Goal: Task Accomplishment & Management: Manage account settings

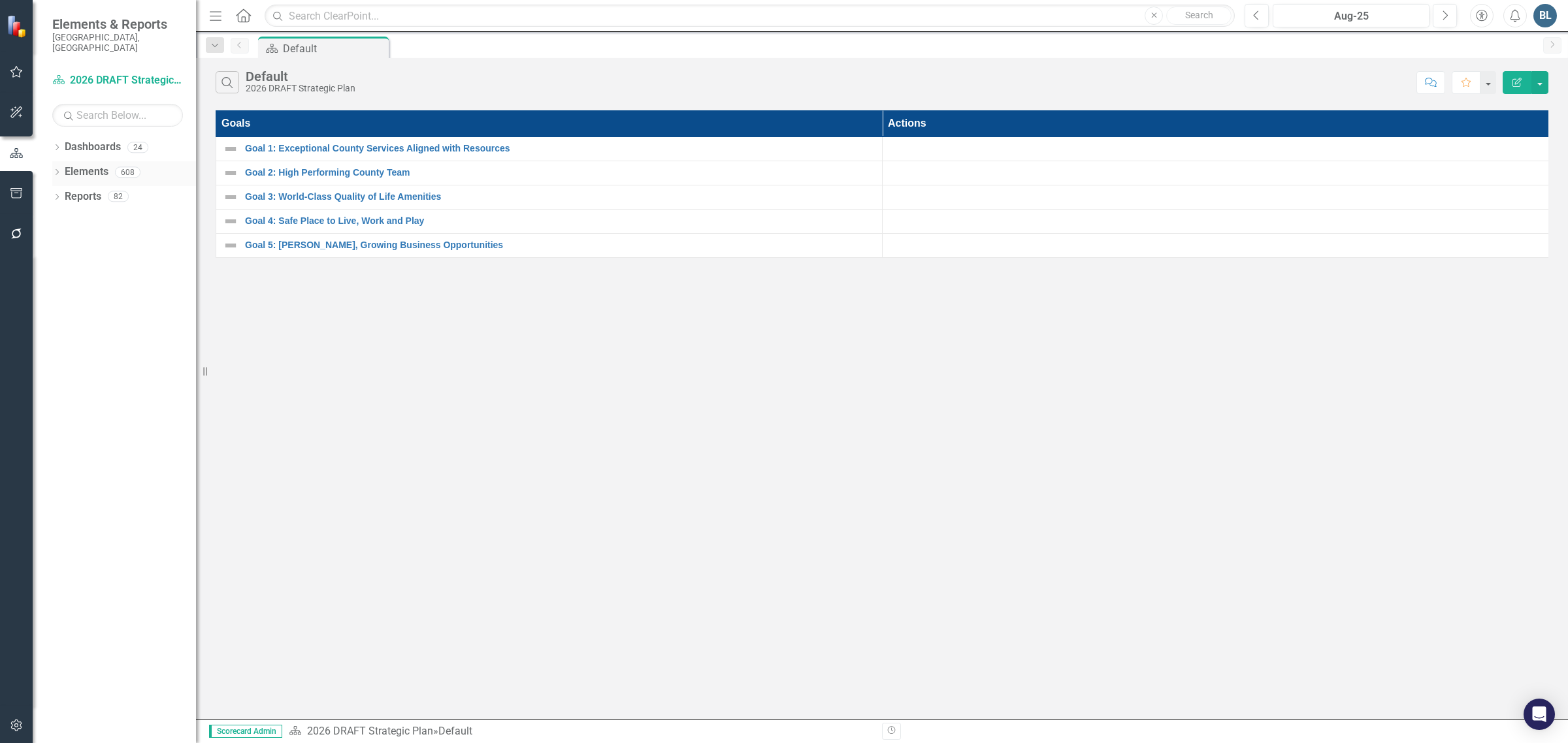
click at [59, 170] on icon "Dropdown" at bounding box center [57, 174] width 9 height 8
click at [60, 145] on icon "Dropdown" at bounding box center [57, 149] width 9 height 8
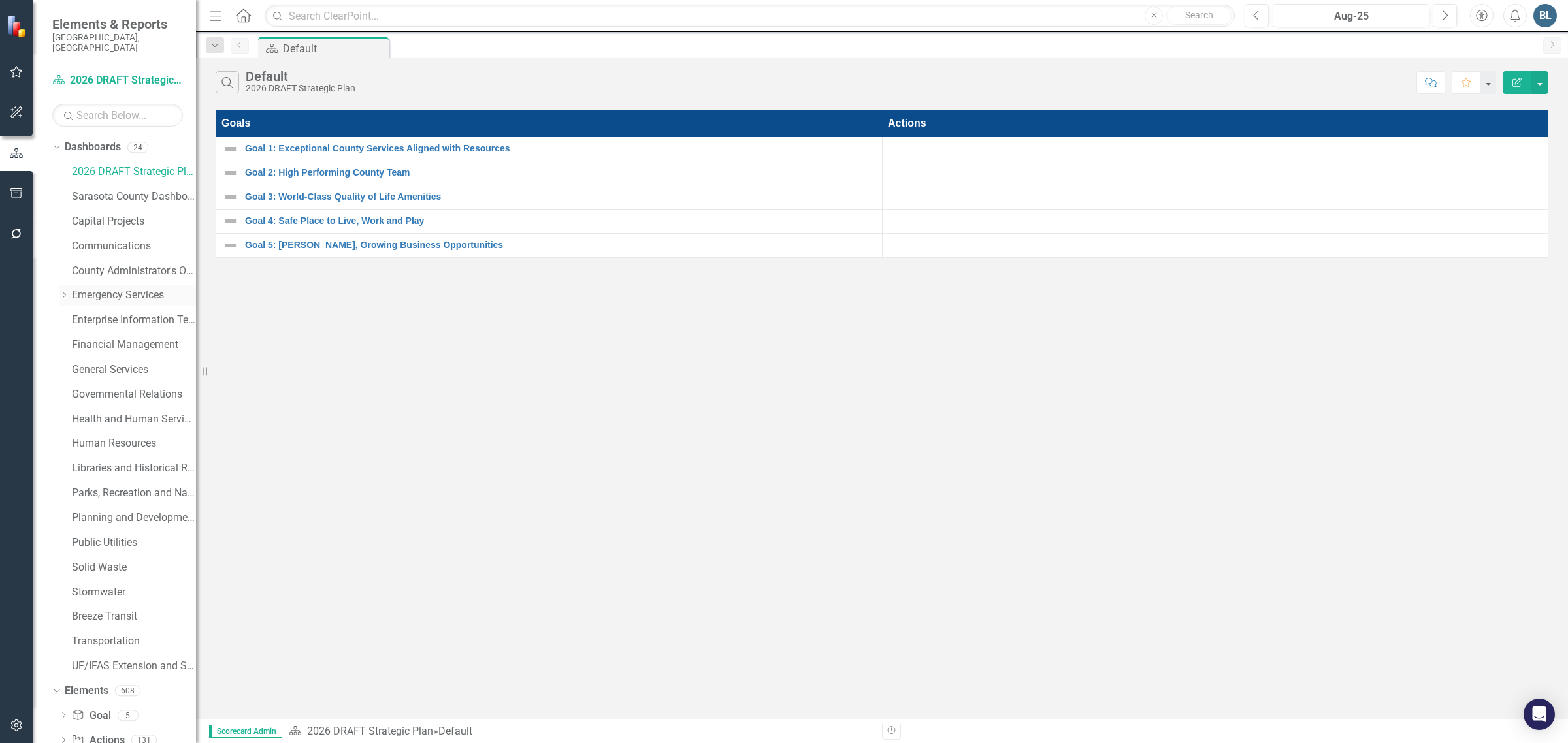
click at [90, 288] on link "Emergency Services" at bounding box center [134, 296] width 124 height 15
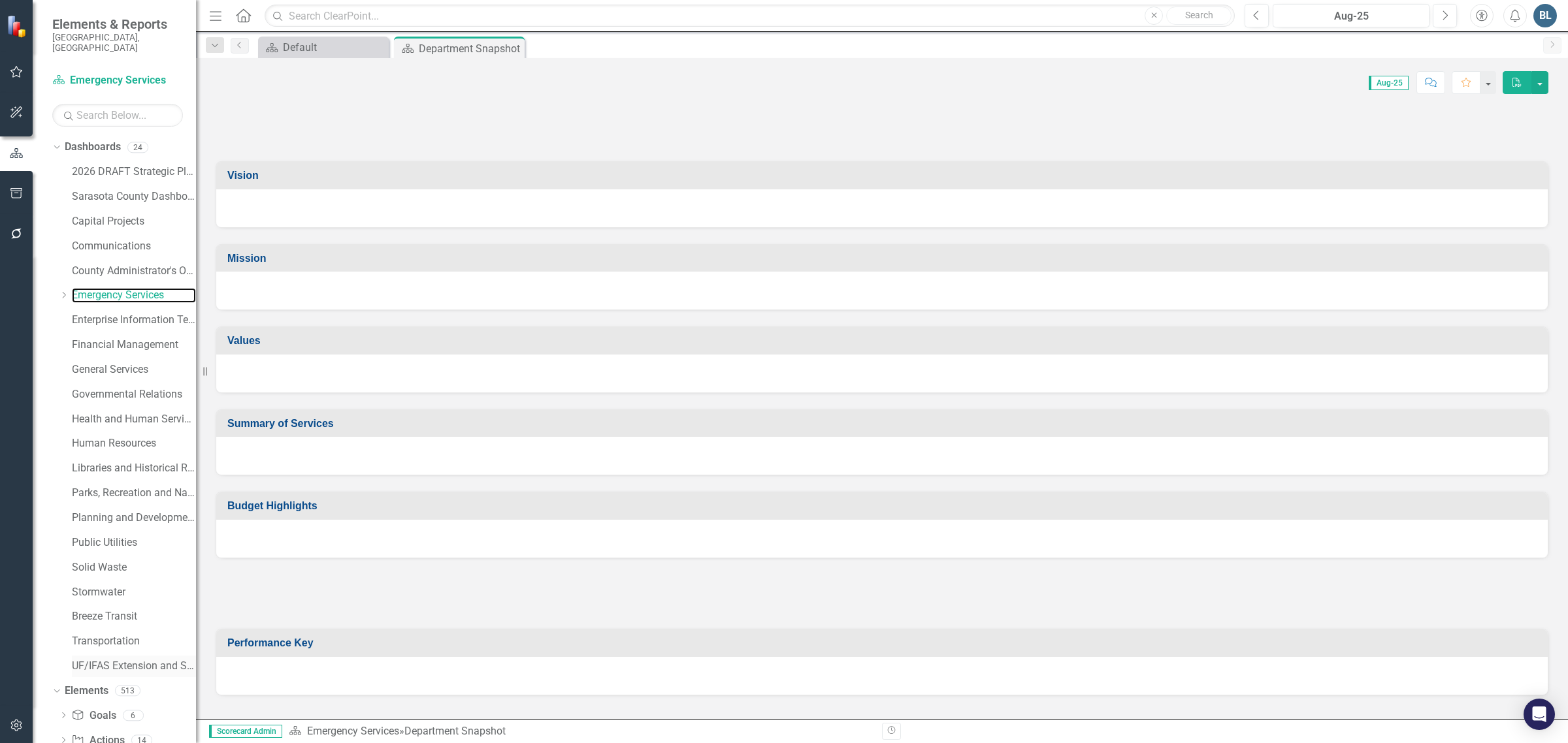
scroll to position [50, 0]
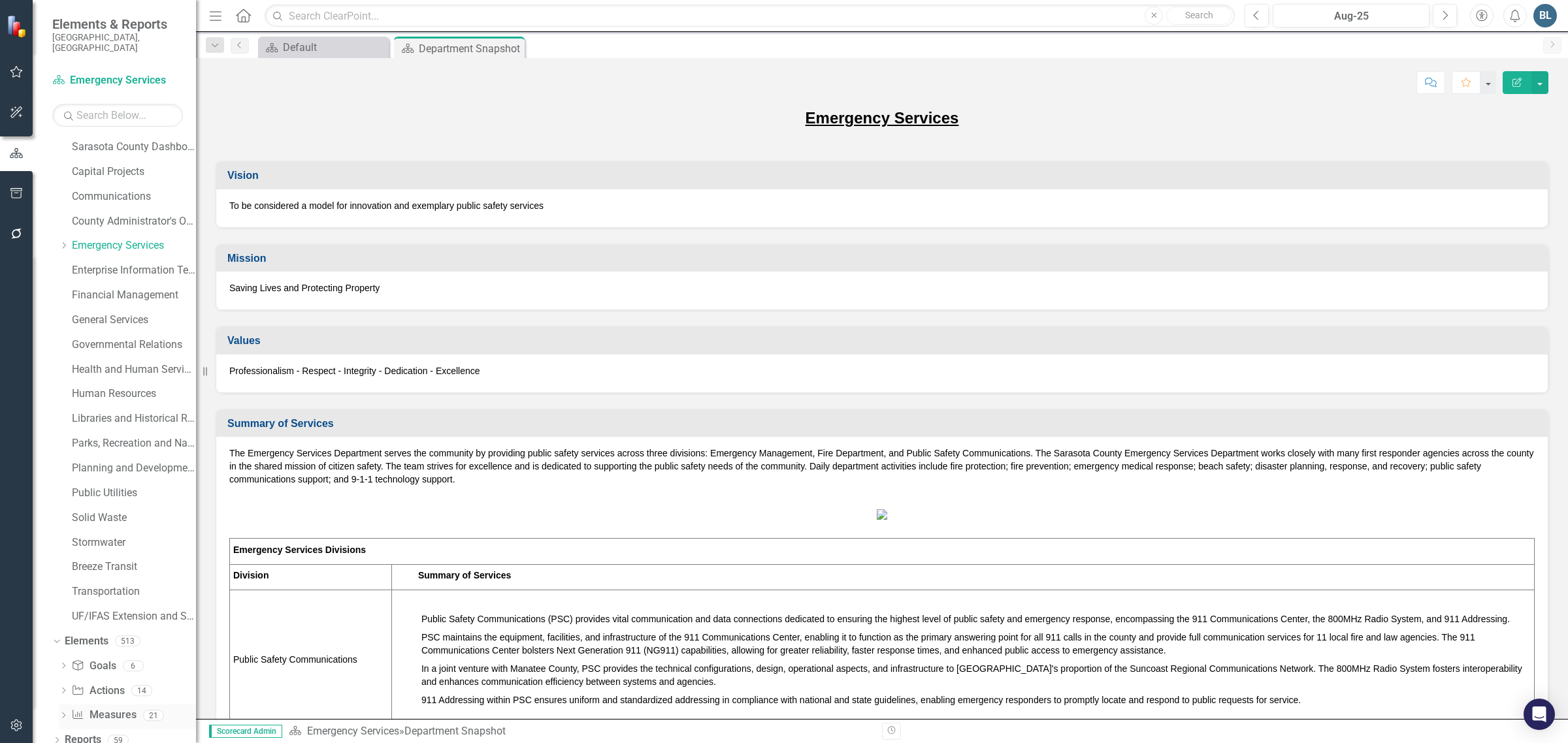
click at [110, 708] on link "Measure Measures" at bounding box center [103, 716] width 65 height 15
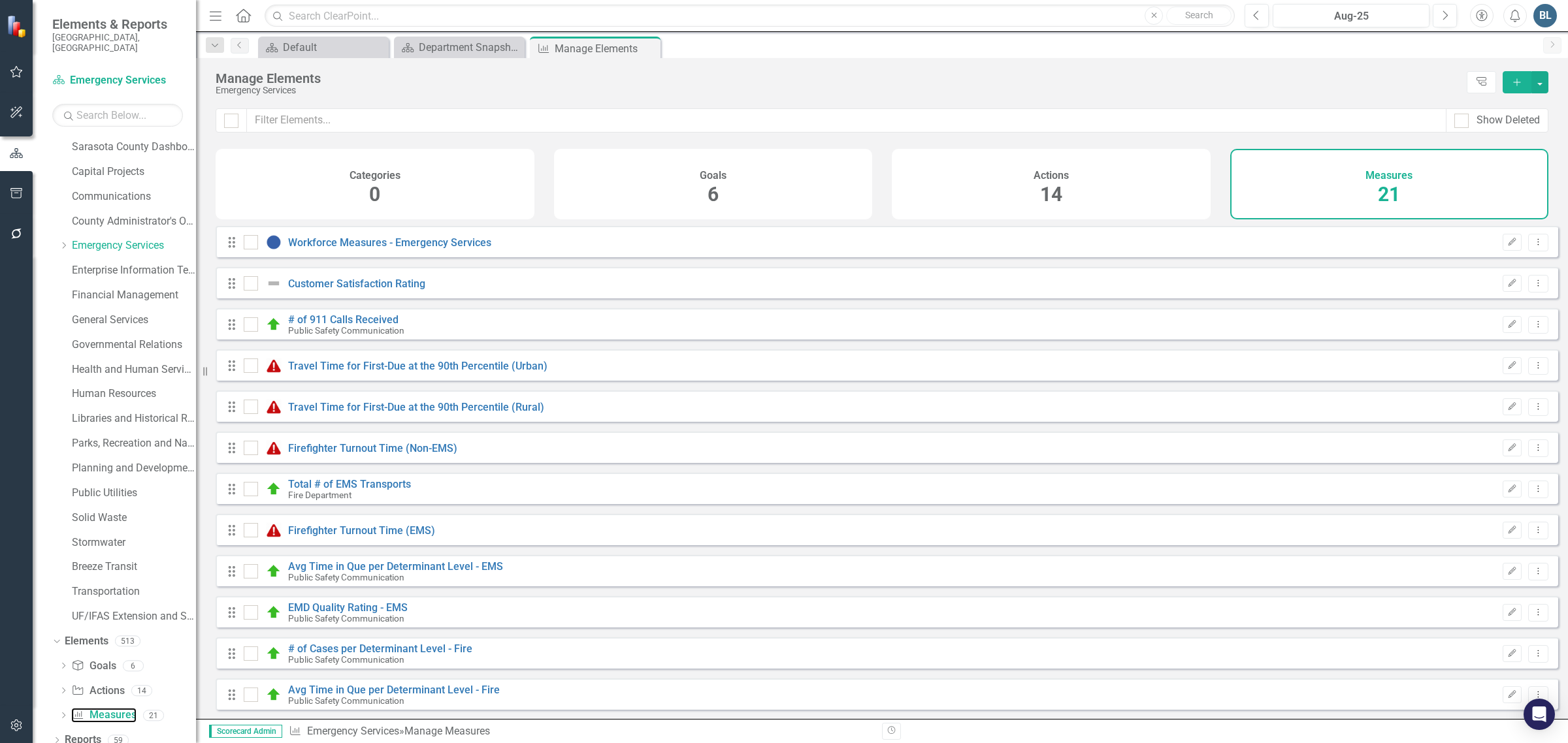
checkbox input "false"
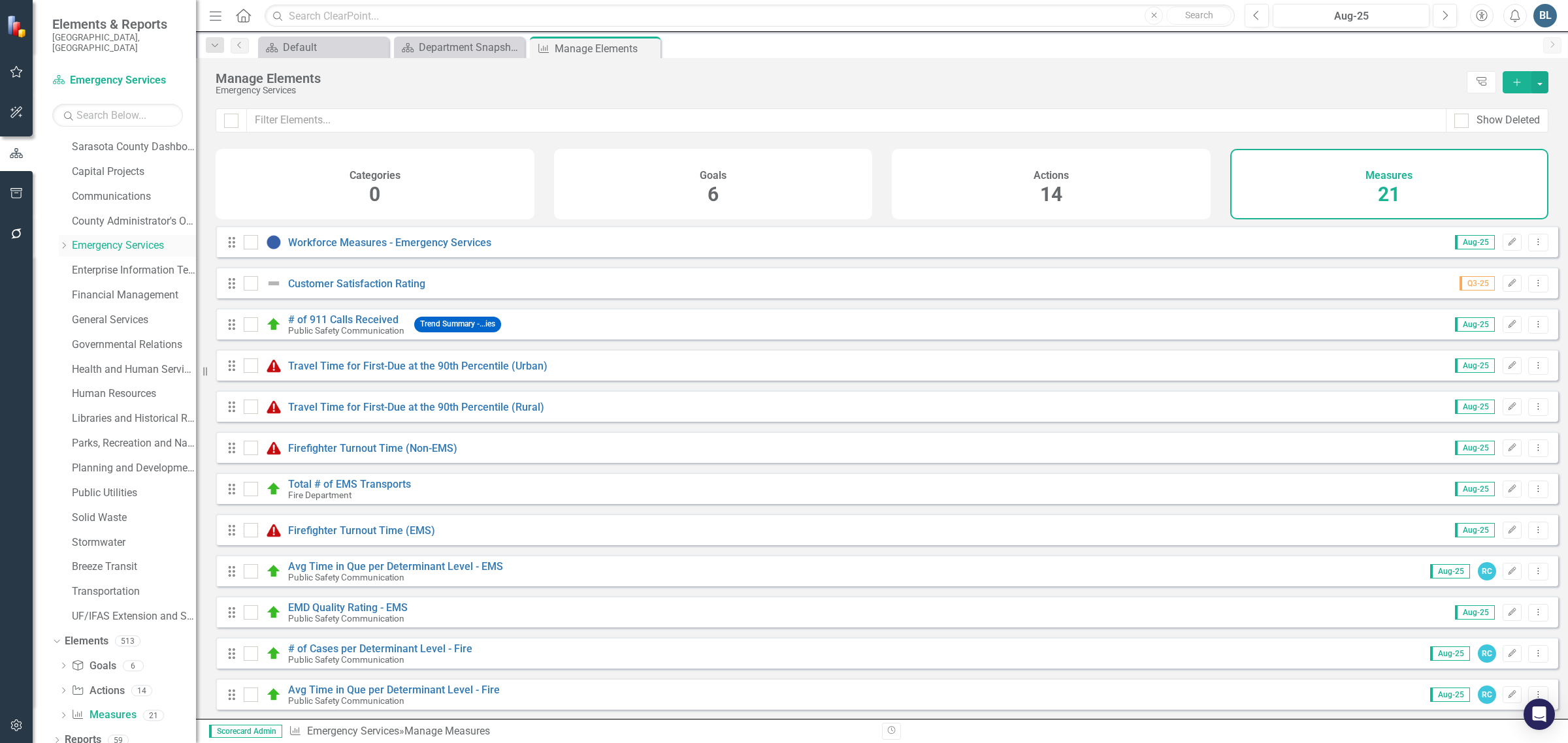
click at [64, 235] on div "Dropdown Emergency Services" at bounding box center [128, 246] width 137 height 22
click at [63, 242] on icon "Dropdown" at bounding box center [64, 246] width 9 height 8
click at [99, 264] on link "Public Safety Communication" at bounding box center [140, 271] width 111 height 15
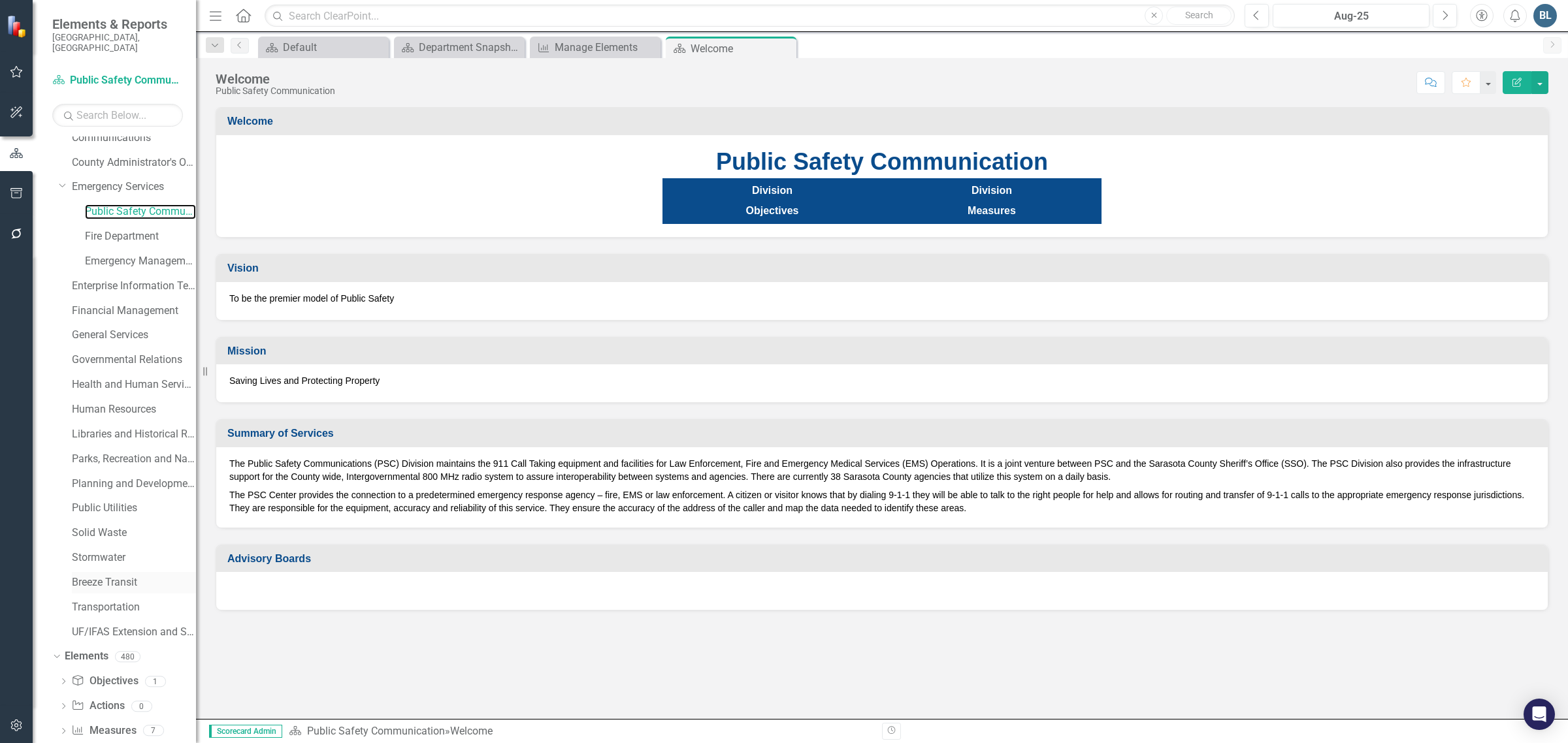
scroll to position [124, 0]
click at [90, 708] on link "Measure Measures" at bounding box center [103, 716] width 65 height 15
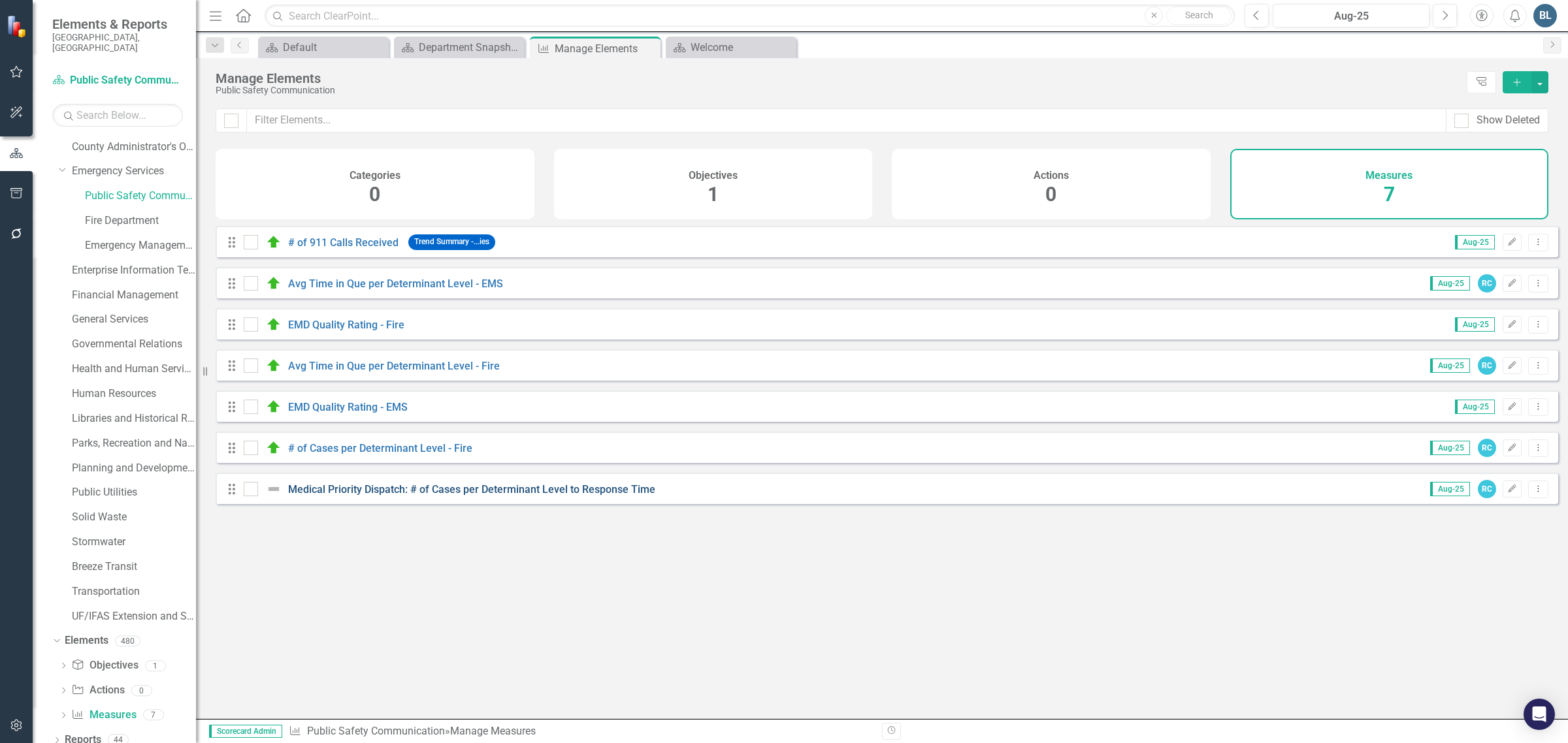
click at [325, 495] on link "Medical Priority Dispatch: # of Cases per Determinant Level to Response Time" at bounding box center [471, 489] width 367 height 12
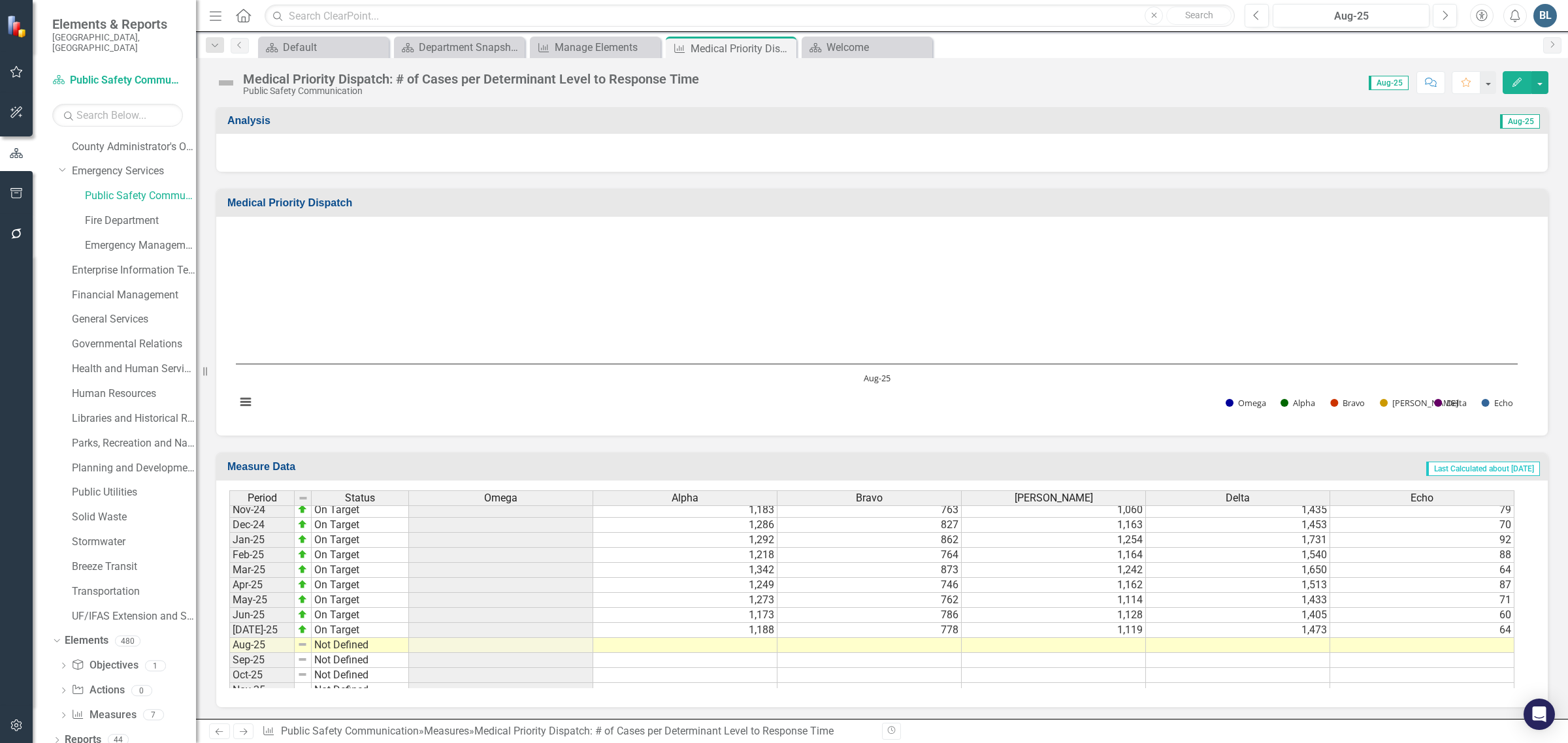
scroll to position [2031, 0]
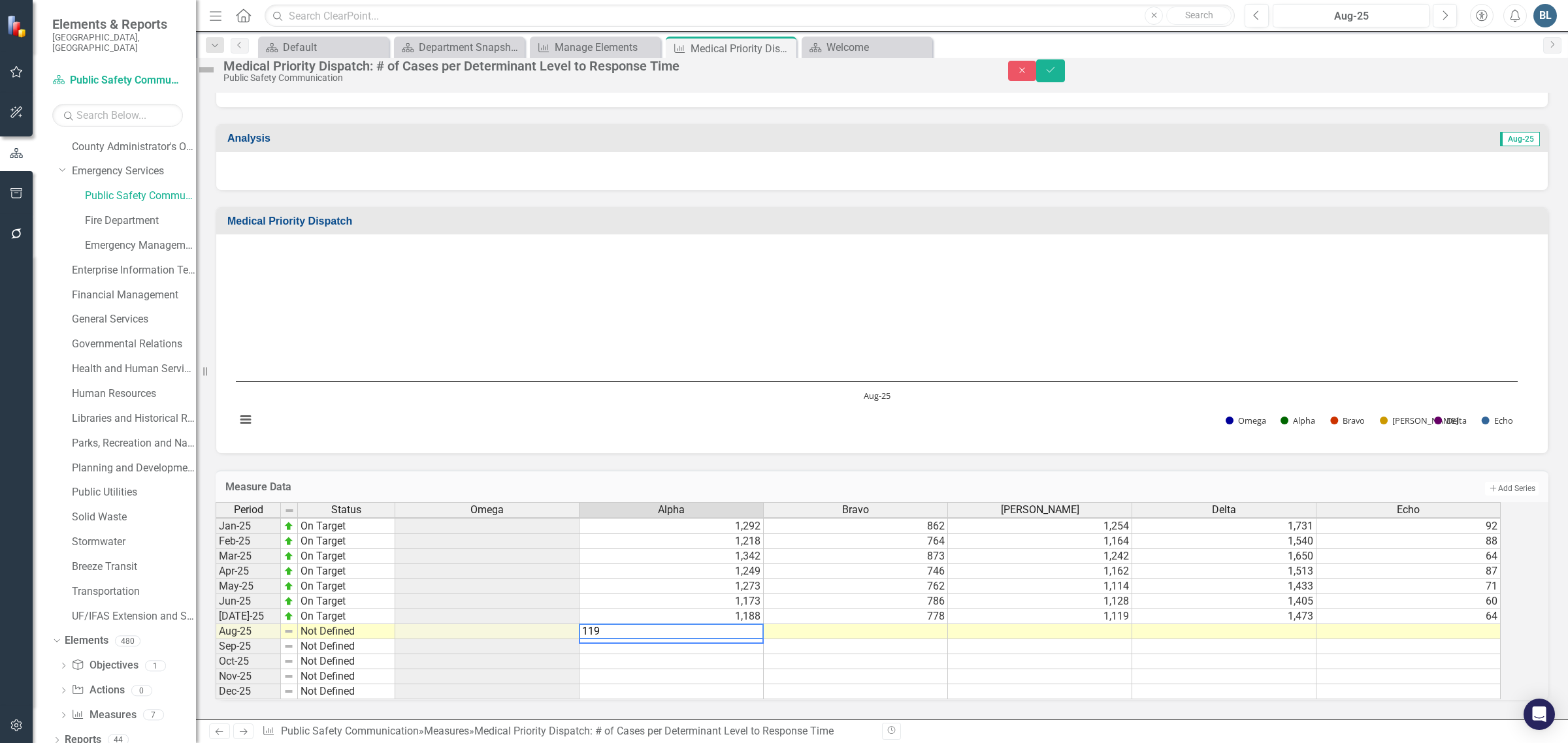
type textarea "1195"
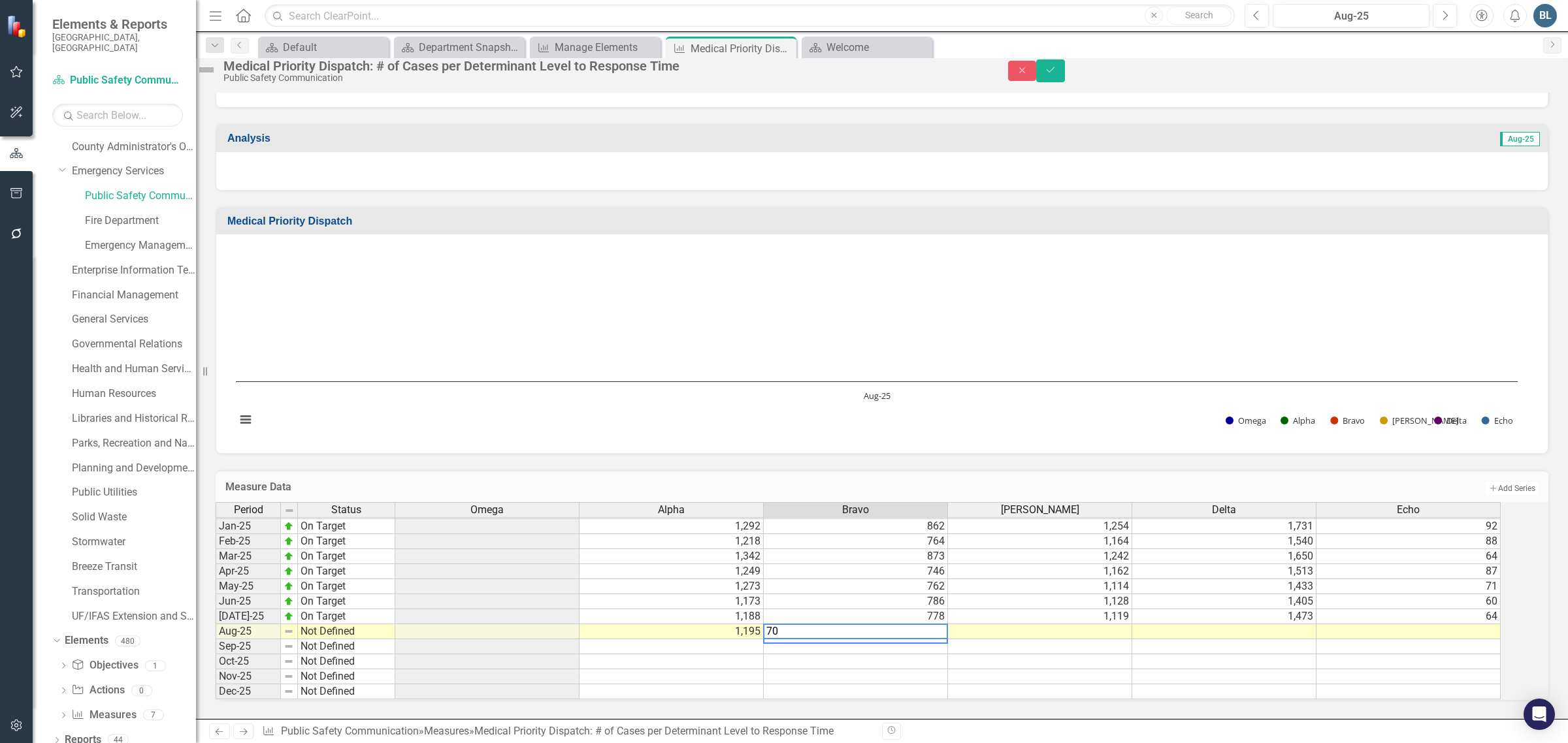
type textarea "702"
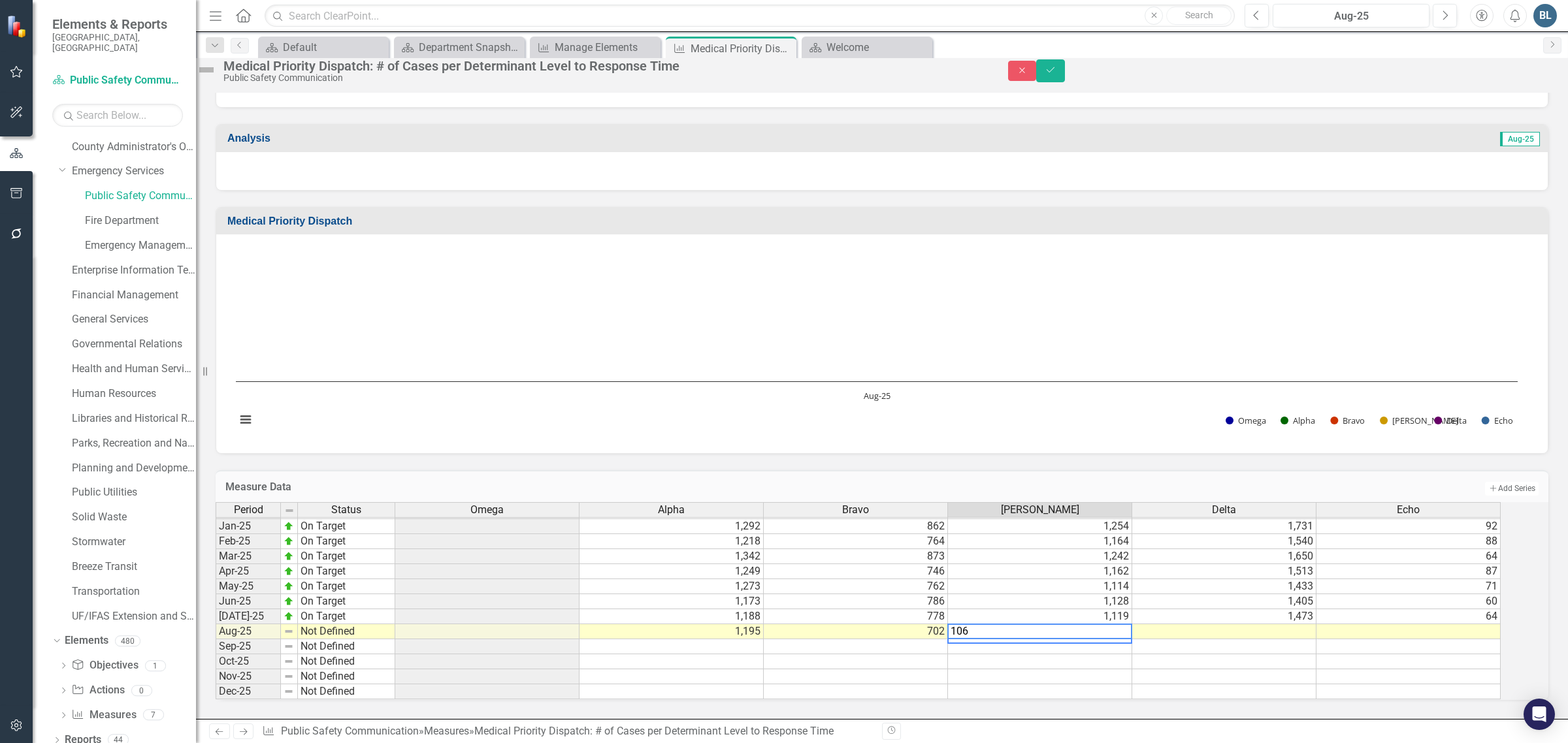
type textarea "1064"
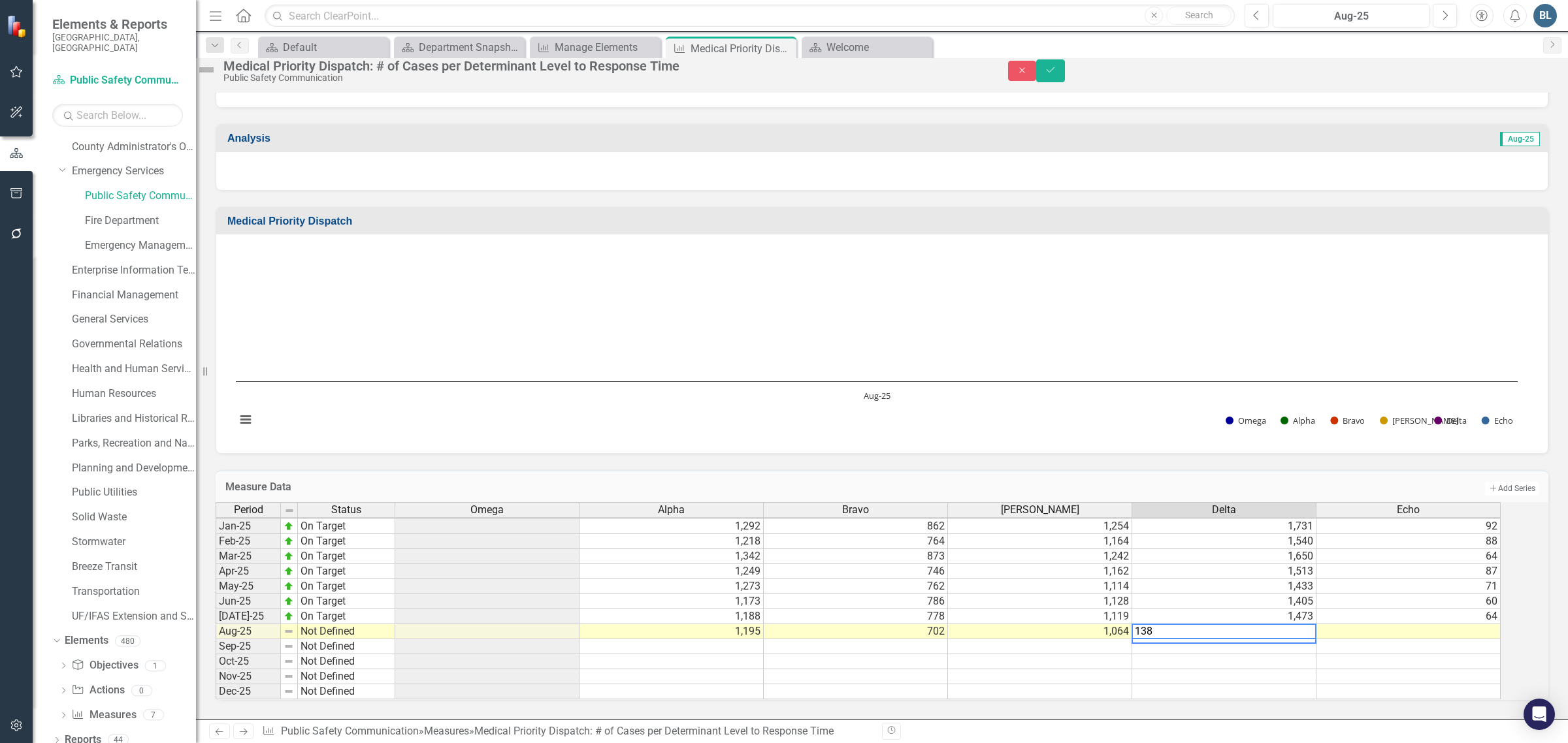
type textarea "1387"
type textarea "67"
click at [217, 69] on img at bounding box center [206, 69] width 21 height 21
click at [217, 74] on img at bounding box center [206, 69] width 21 height 21
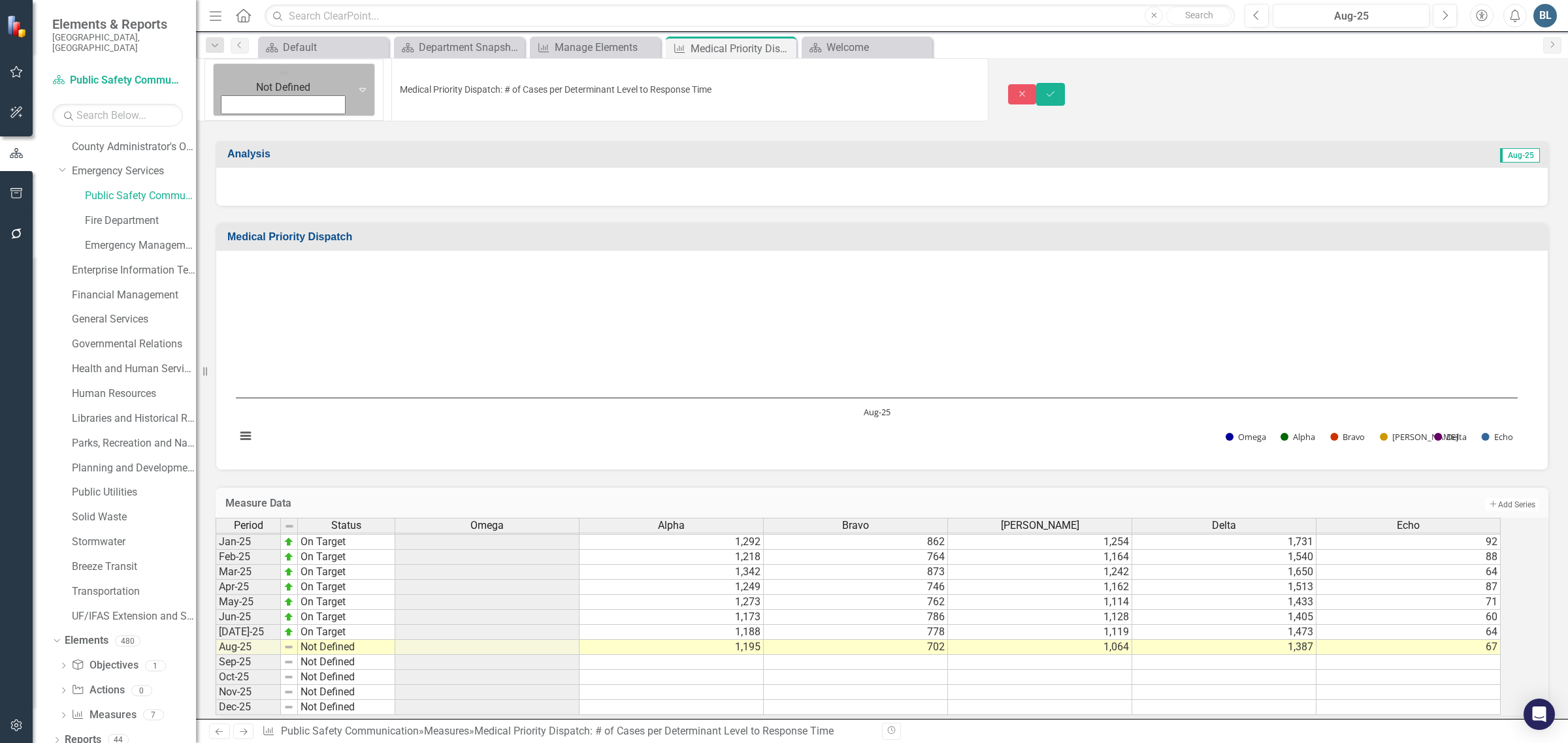
click at [277, 79] on img at bounding box center [283, 73] width 13 height 13
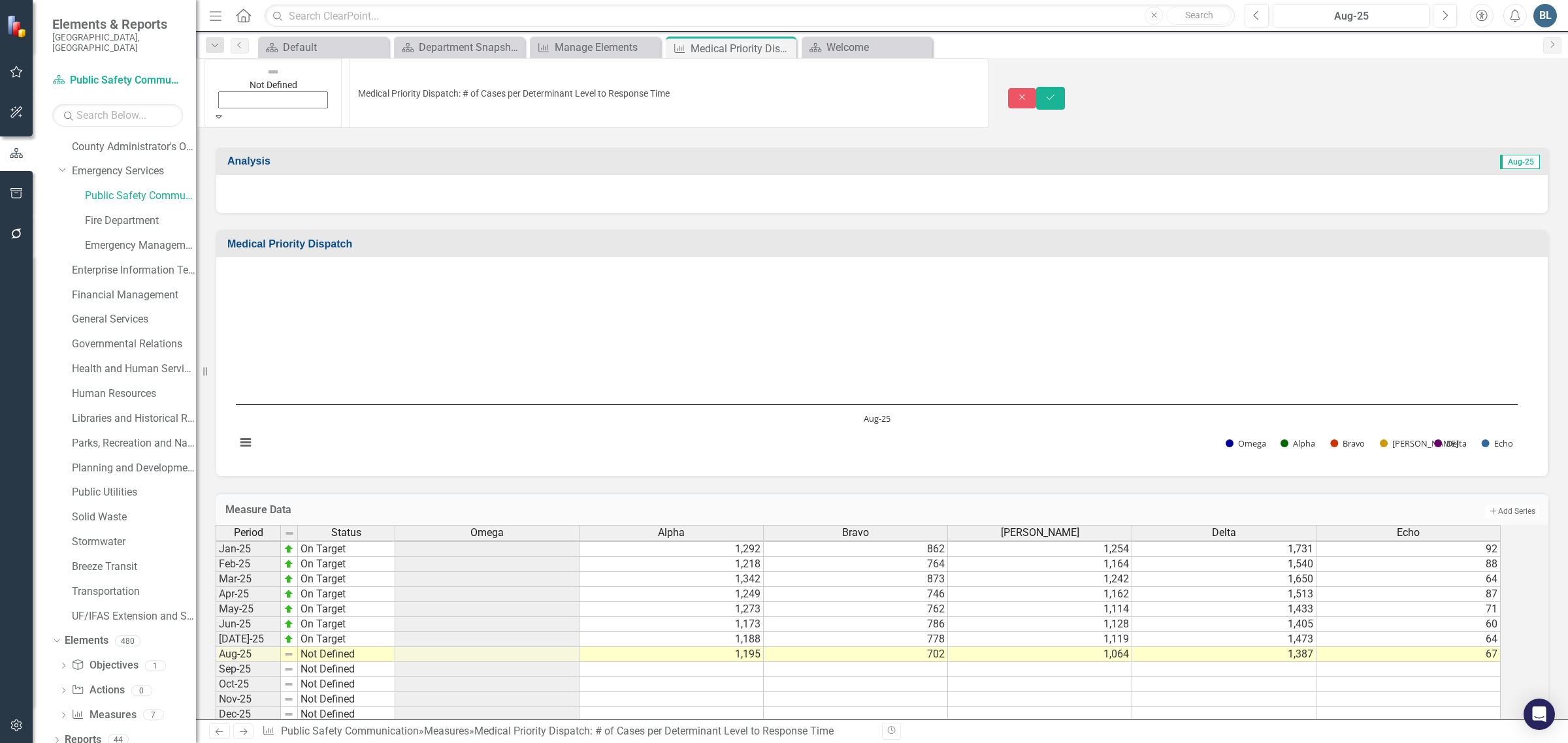
click at [1057, 93] on icon "Save" at bounding box center [1050, 98] width 12 height 9
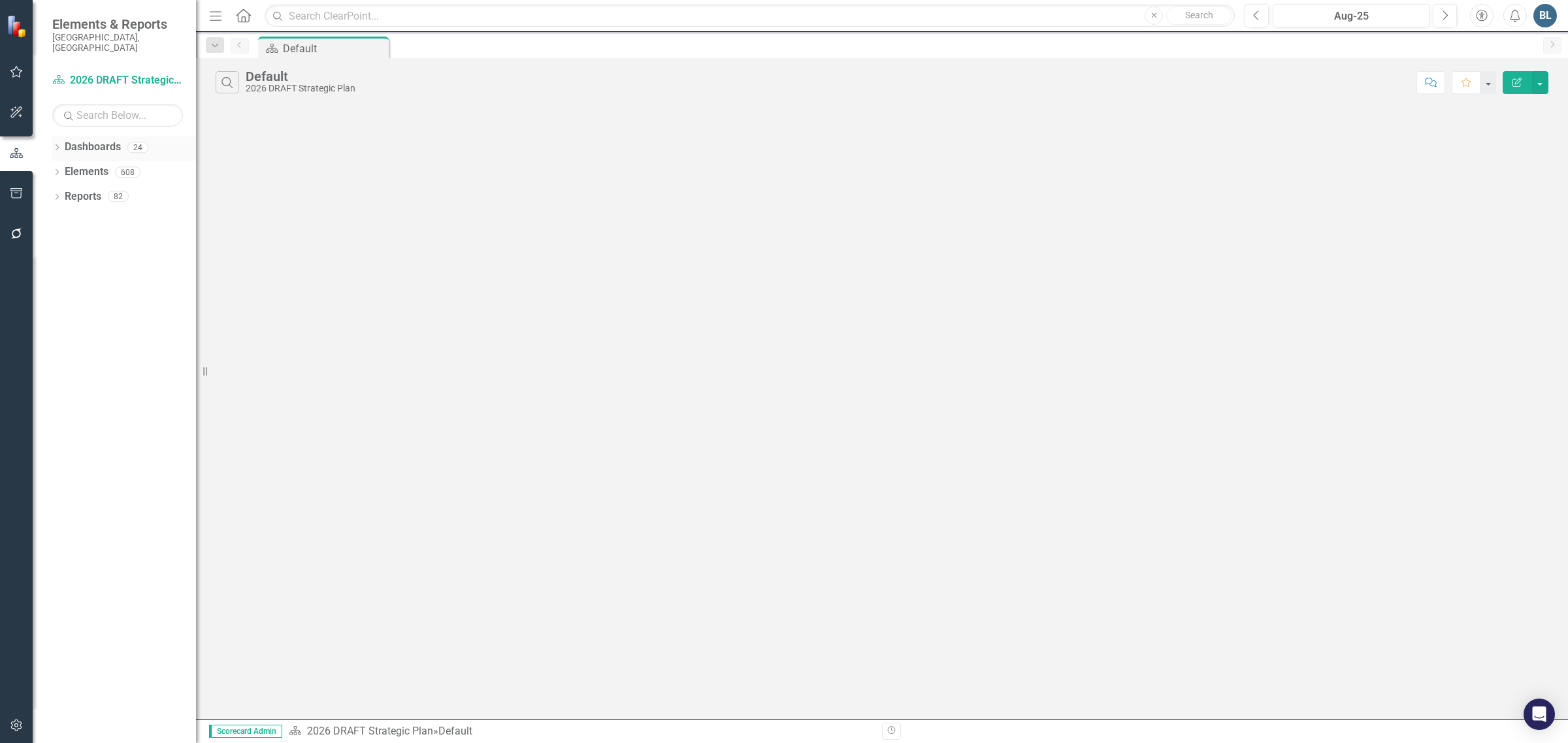
click at [60, 144] on div "Dropdown" at bounding box center [57, 149] width 9 height 11
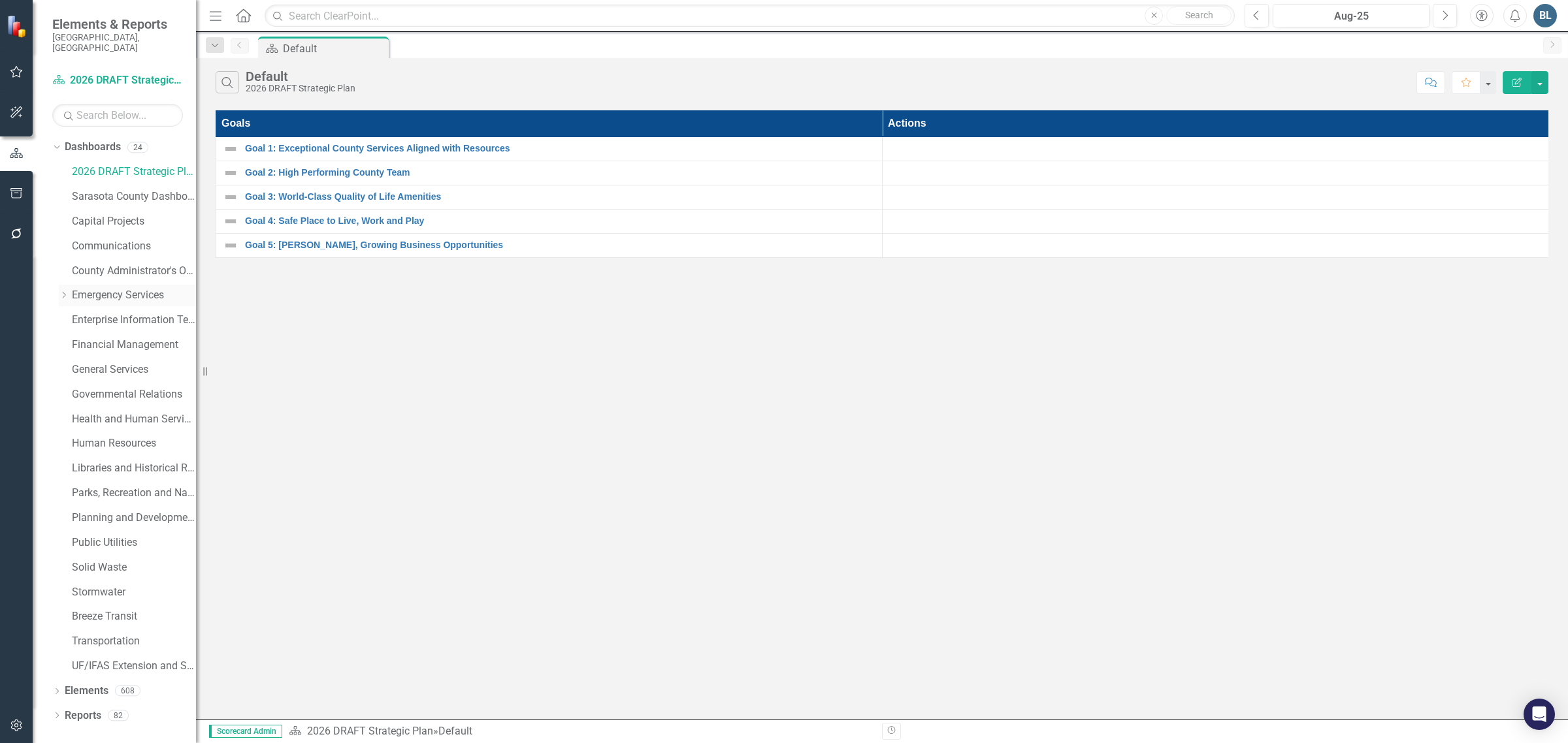
click at [59, 291] on icon "Dropdown" at bounding box center [64, 295] width 9 height 8
click at [98, 338] on link "Fire Department" at bounding box center [140, 345] width 111 height 15
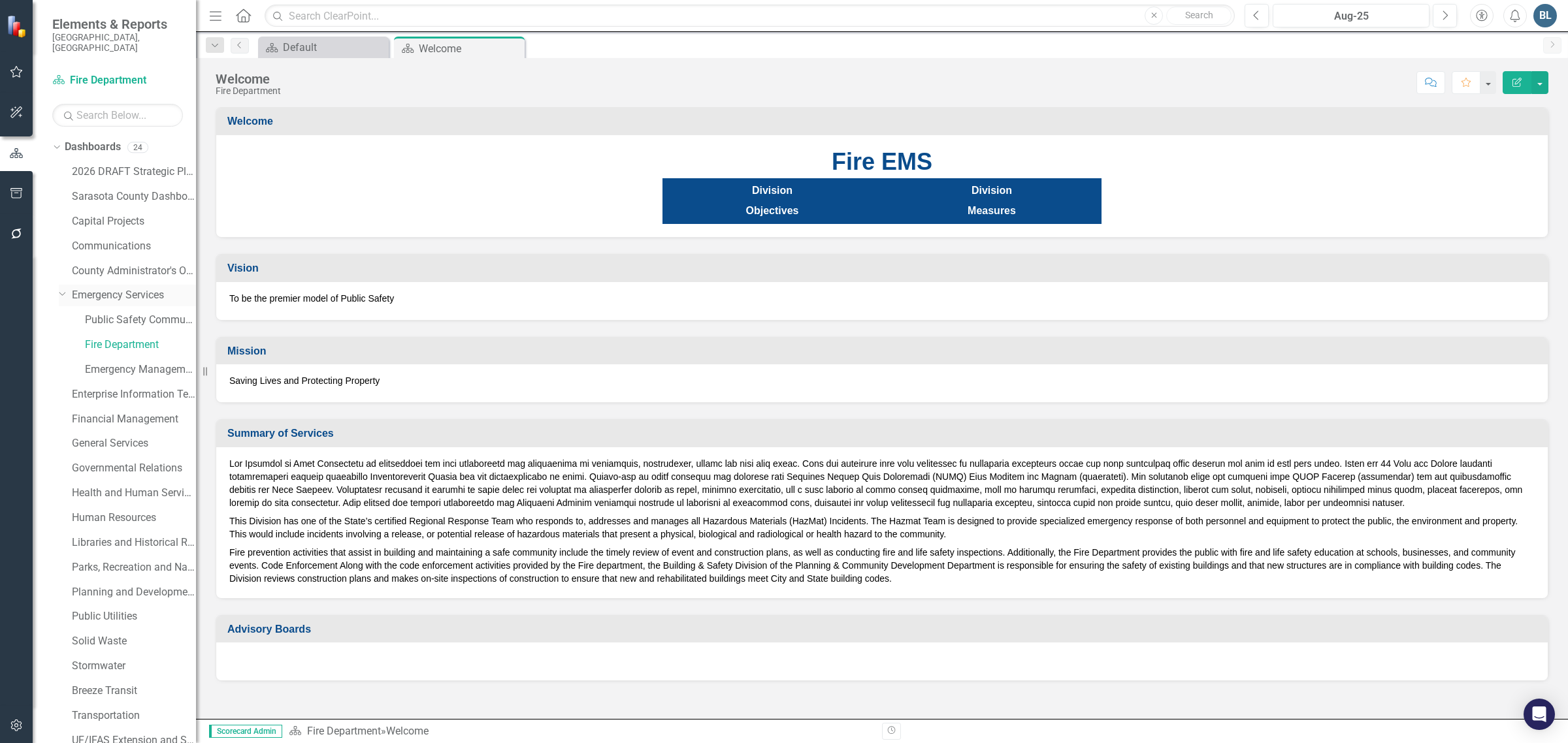
click at [115, 288] on link "Emergency Services" at bounding box center [134, 296] width 124 height 15
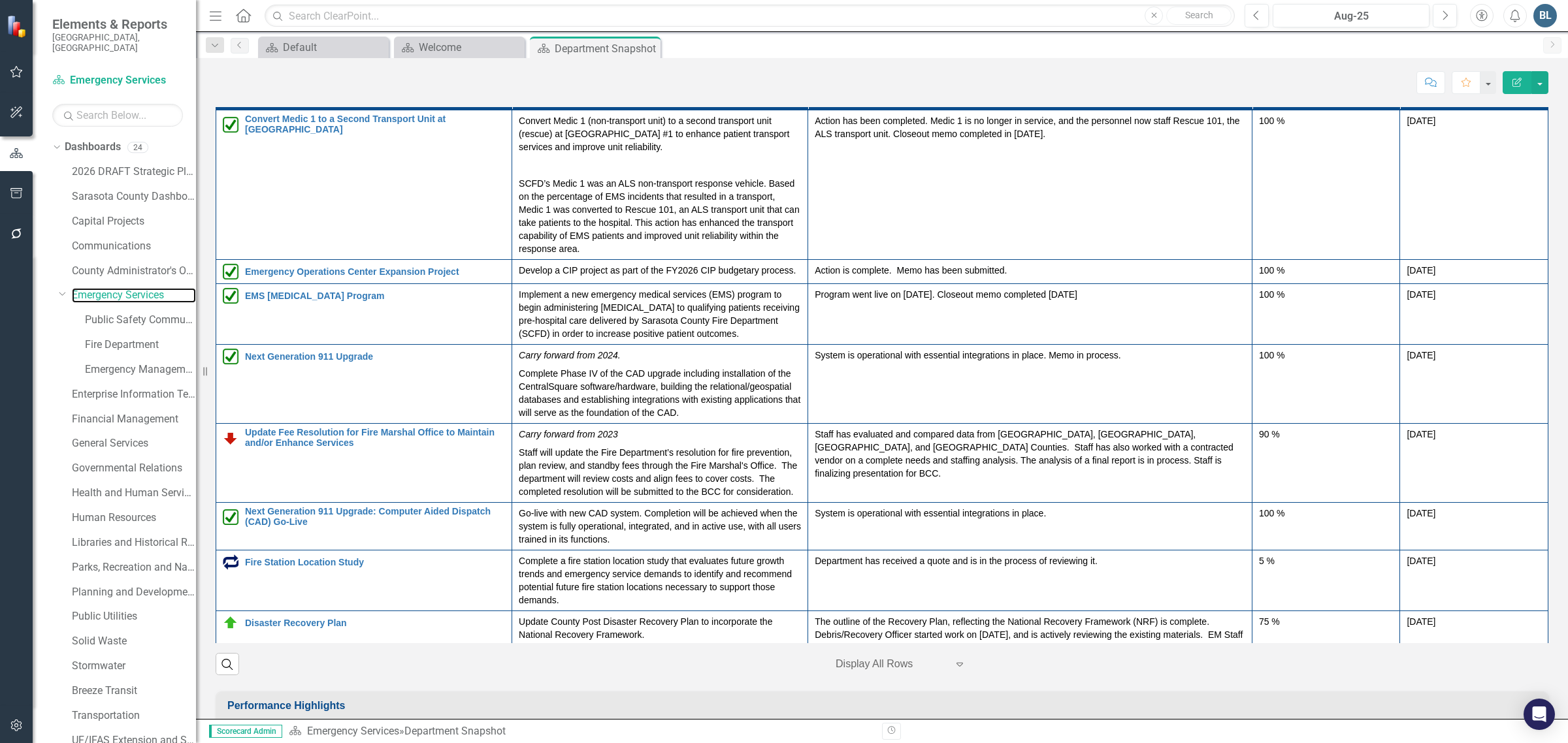
scroll to position [1267, 0]
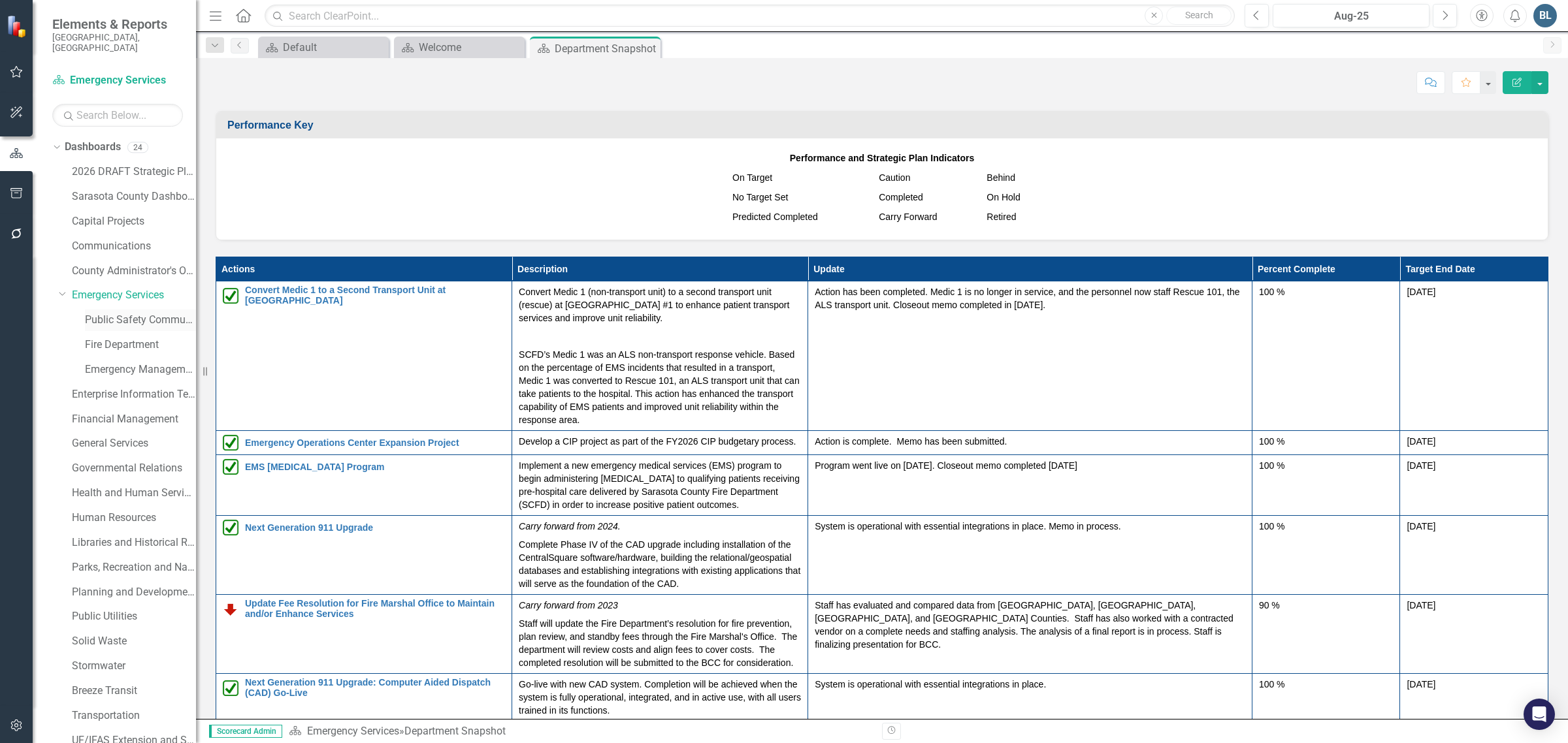
click at [102, 312] on link "Public Safety Communication" at bounding box center [140, 320] width 111 height 15
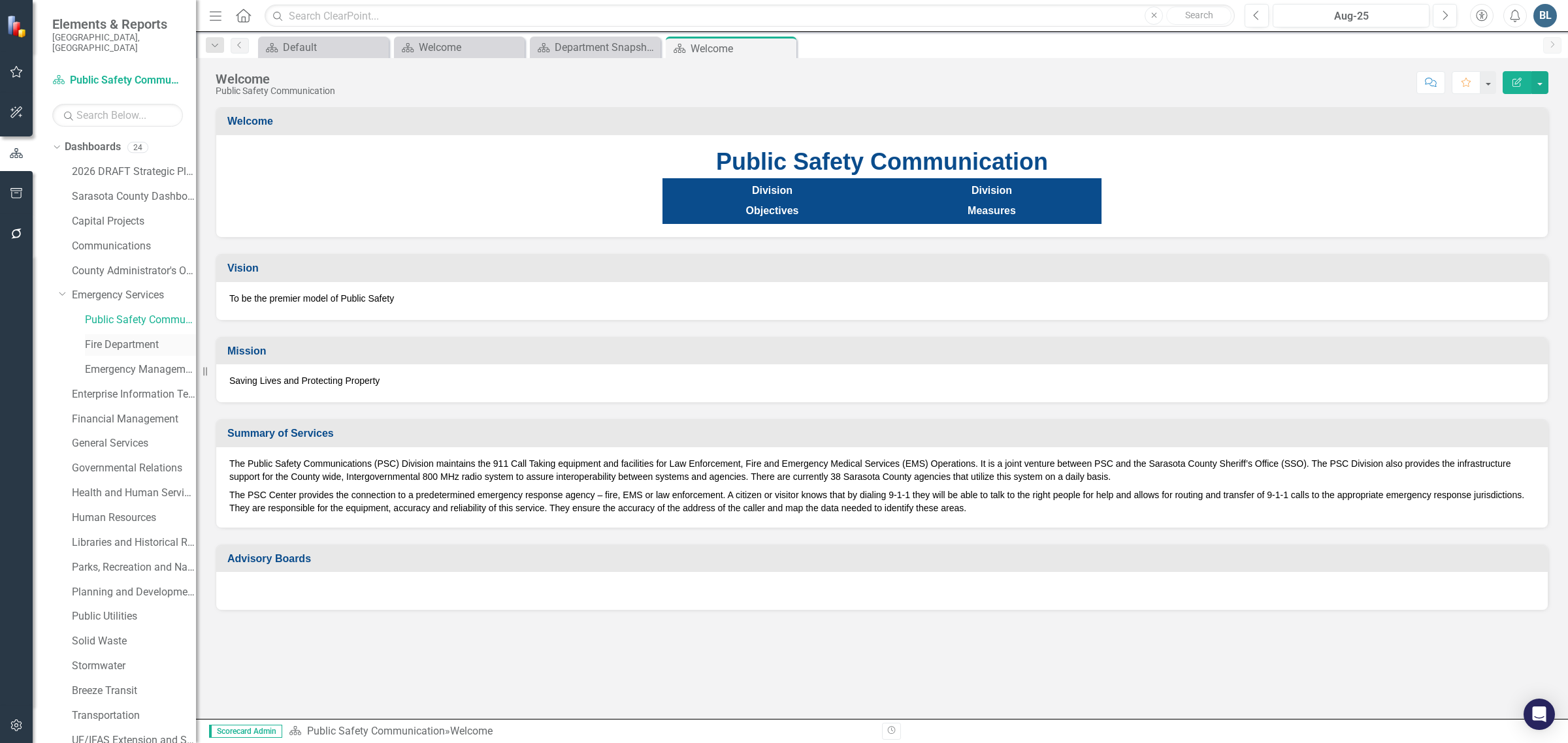
click at [131, 338] on link "Fire Department" at bounding box center [140, 345] width 111 height 15
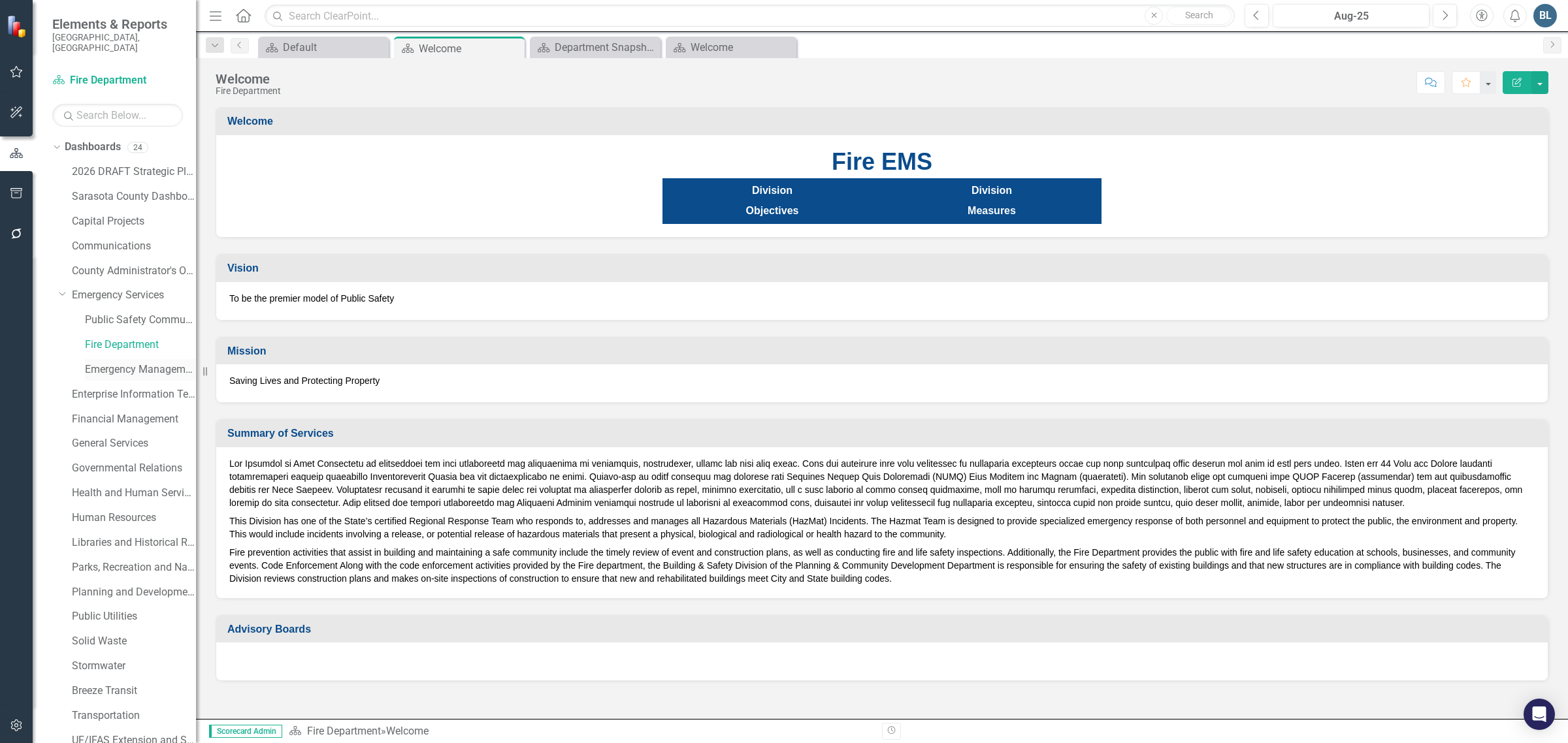
click at [129, 362] on link "Emergency Management" at bounding box center [140, 370] width 111 height 15
